Goal: Transaction & Acquisition: Purchase product/service

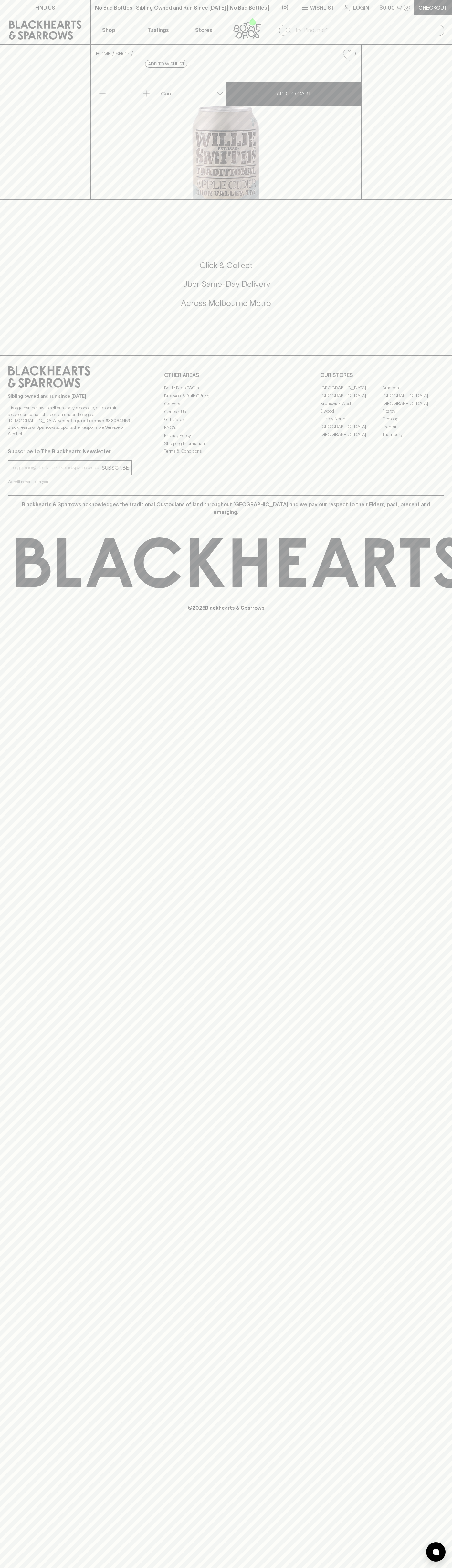
click at [423, 612] on p "© 2025 Blackhearts & Sparrows" at bounding box center [226, 600] width 452 height 24
click at [391, 1567] on html "FIND US | No Bad Bottles | Sibling Owned and Run Since 2006 | No Bad Bottles | …" at bounding box center [226, 784] width 452 height 1568
click at [21, 1555] on div "FIND US | No Bad Bottles | Sibling Owned and Run Since 2006 | No Bad Bottles | …" at bounding box center [226, 784] width 452 height 1568
